Goal: Transaction & Acquisition: Purchase product/service

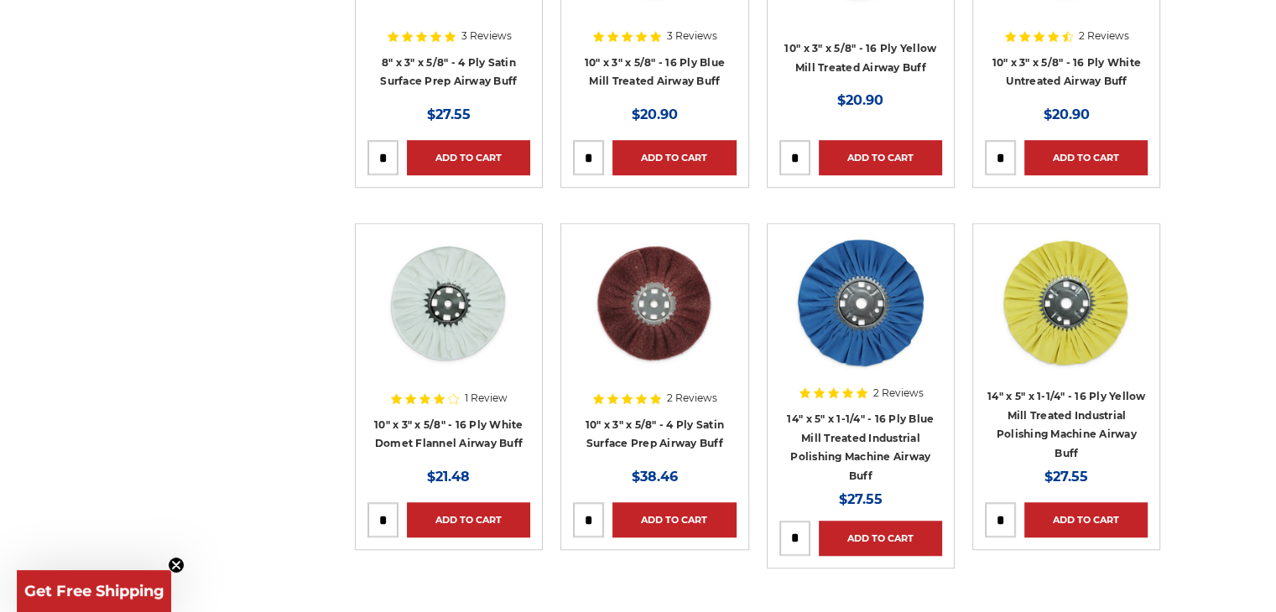
click at [706, 252] on img at bounding box center [654, 303] width 134 height 134
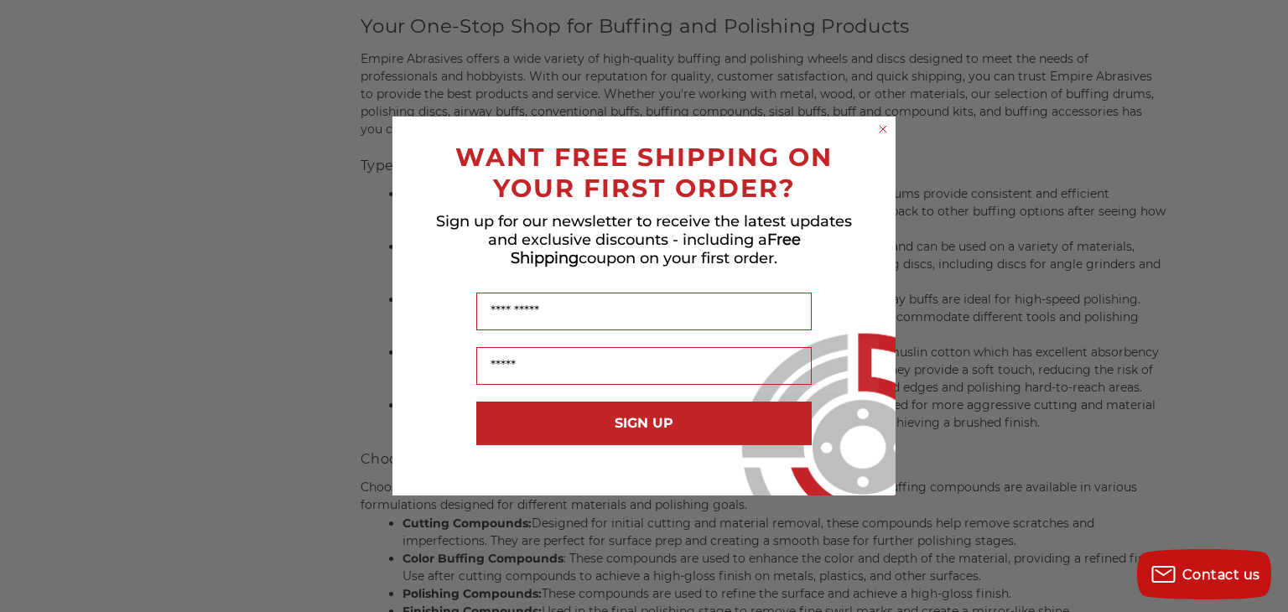
click at [879, 130] on circle "Close dialog" at bounding box center [884, 130] width 16 height 16
